Goal: Transaction & Acquisition: Register for event/course

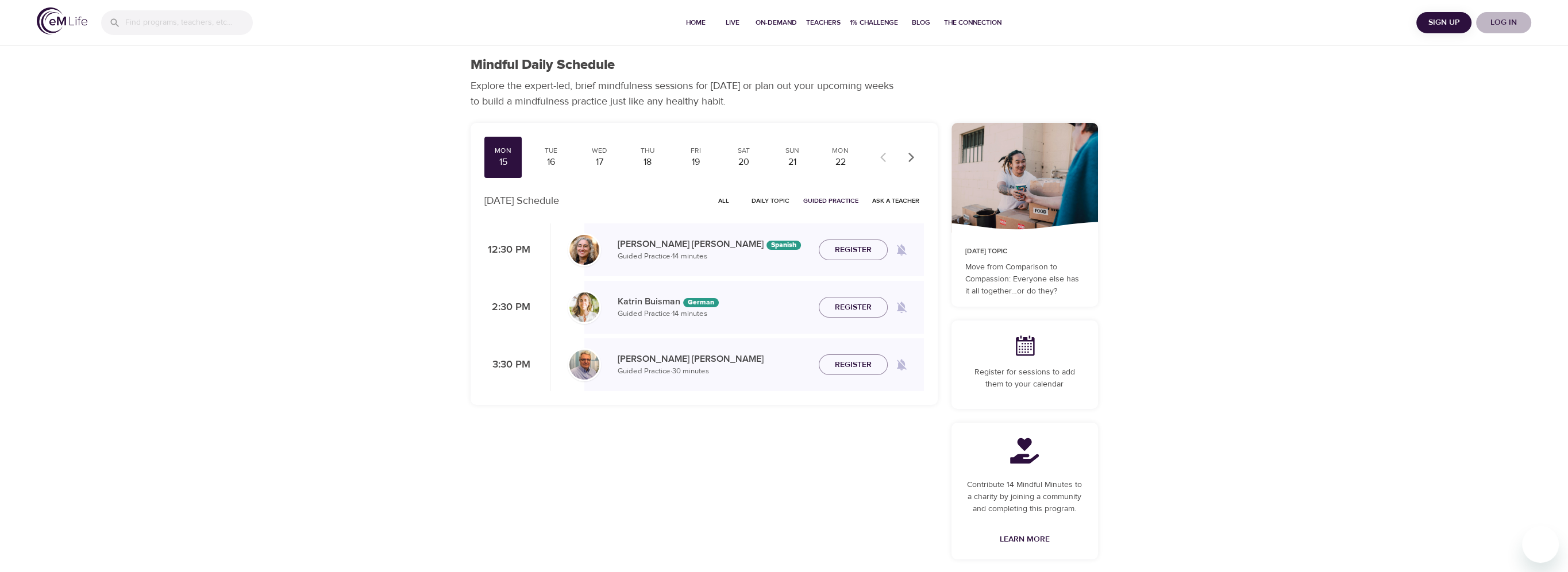
click at [1500, 19] on span "Log in" at bounding box center [1503, 22] width 46 height 14
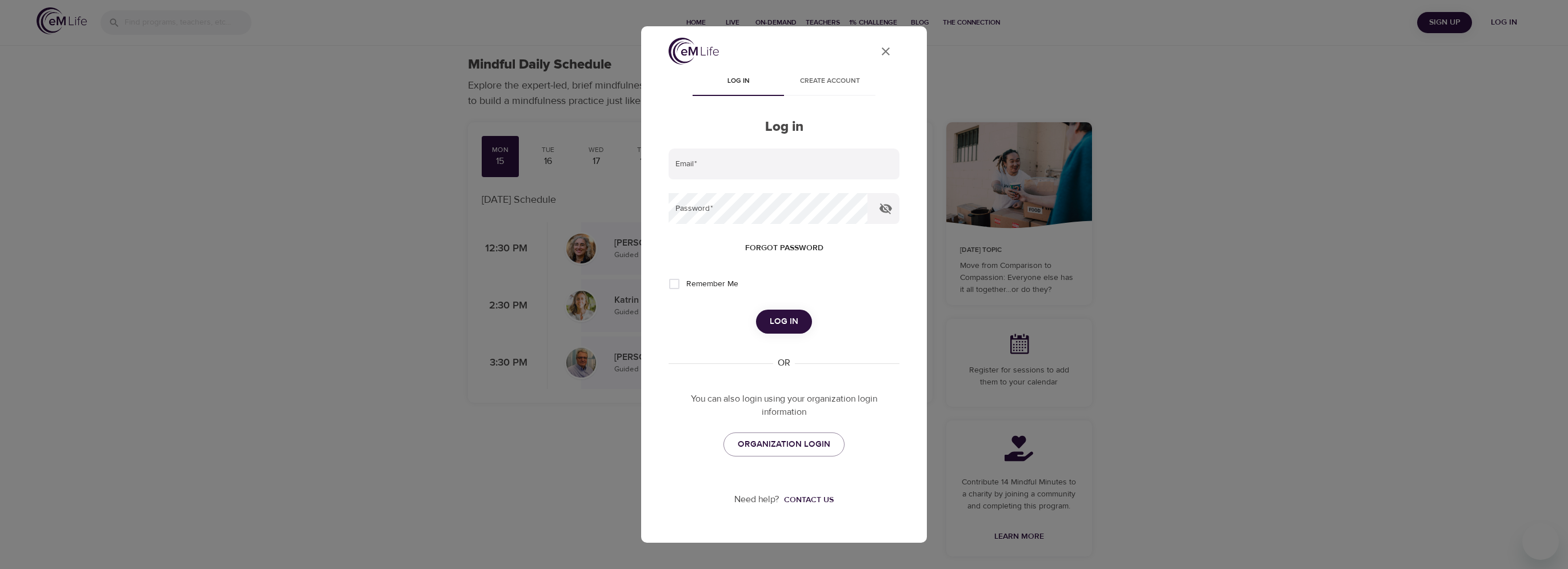
type input "[PERSON_NAME][EMAIL_ADDRESS][DOMAIN_NAME]"
click at [791, 314] on button "Log in" at bounding box center [784, 321] width 56 height 24
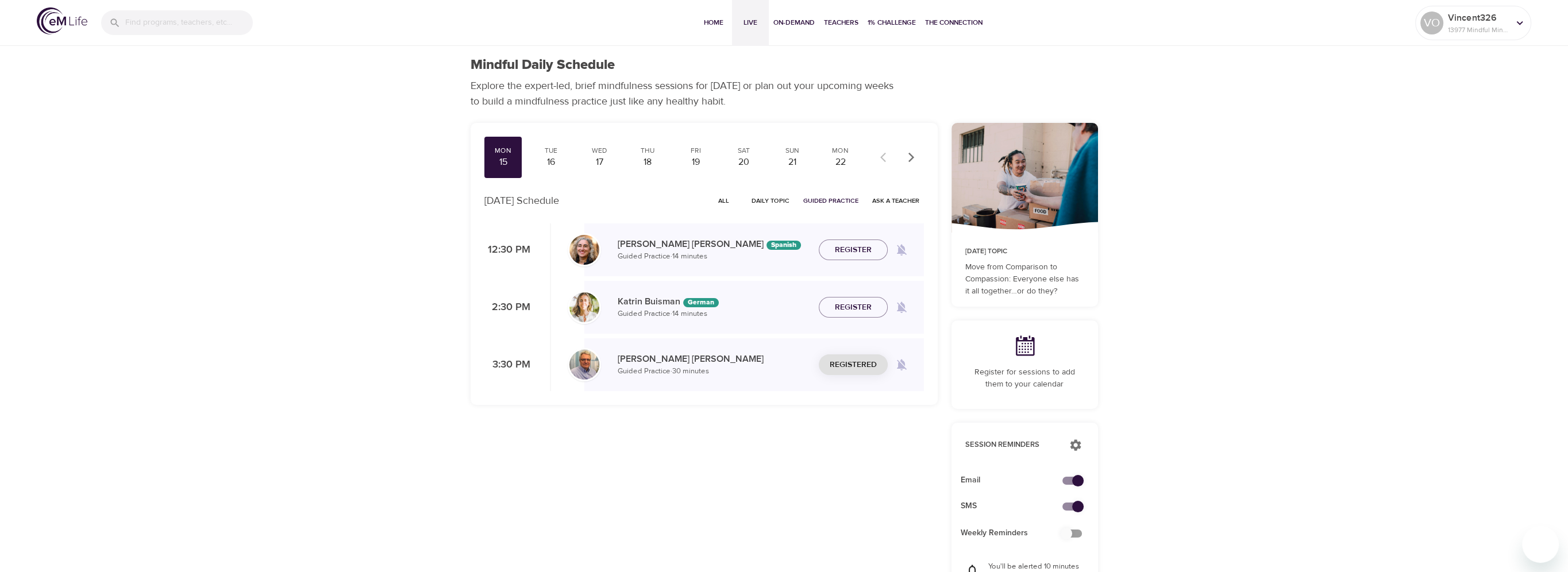
click at [742, 24] on span "Live" at bounding box center [749, 22] width 27 height 12
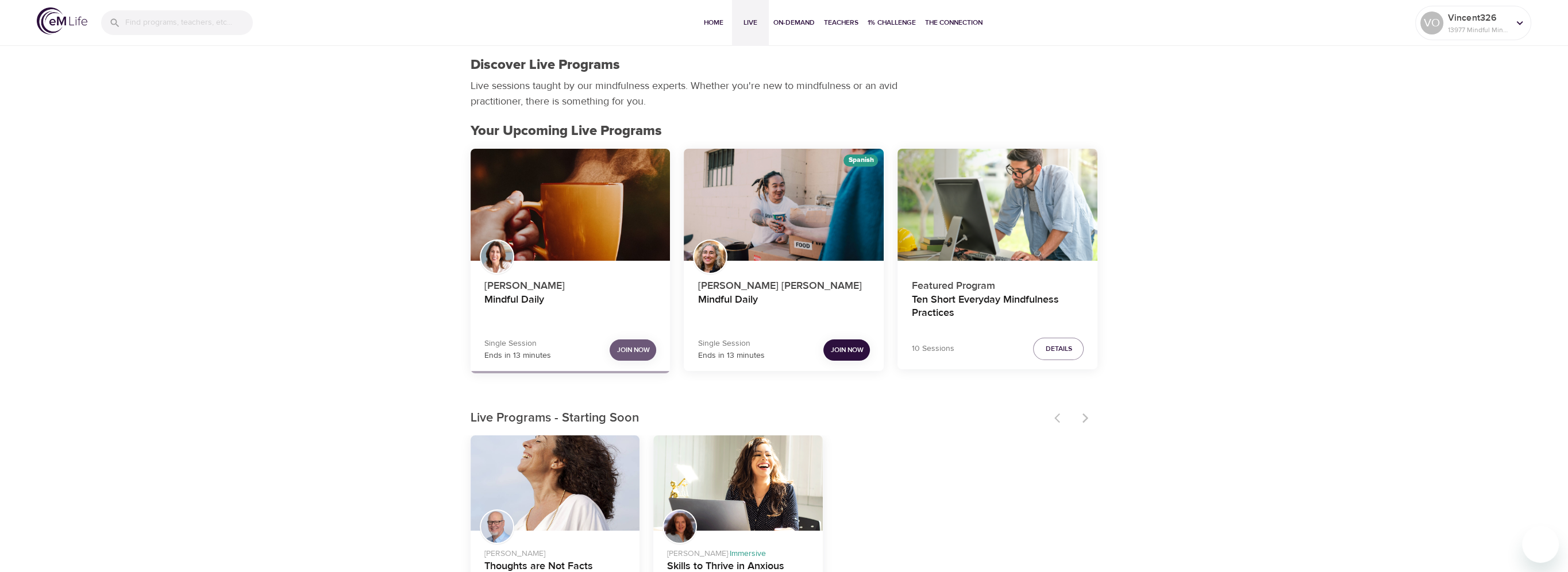
click at [620, 347] on span "Join Now" at bounding box center [632, 350] width 32 height 12
